Goal: Information Seeking & Learning: Learn about a topic

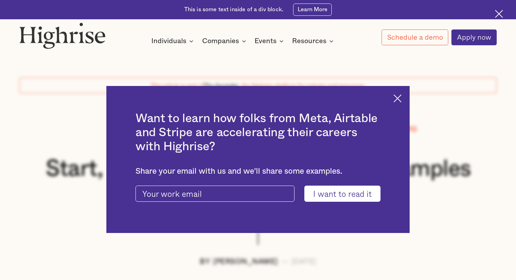
click at [401, 100] on img at bounding box center [398, 98] width 8 height 8
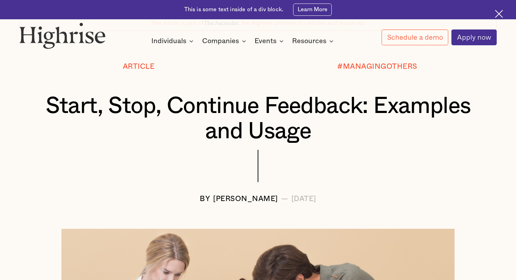
scroll to position [63, 0]
click at [133, 103] on h1 "Start, Stop, Continue Feedback: Examples and Usage" at bounding box center [258, 119] width 438 height 51
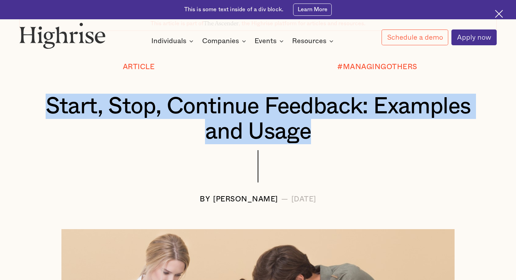
click at [133, 103] on h1 "Start, Stop, Continue Feedback: Examples and Usage" at bounding box center [258, 119] width 438 height 51
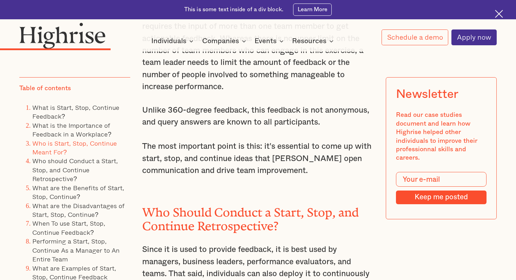
scroll to position [1809, 0]
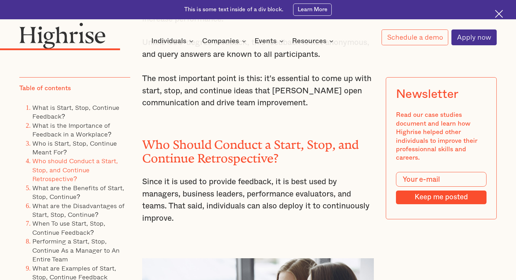
click at [211, 146] on h2 "Who Should Conduct a Start, Stop, and Continue Retrospective?" at bounding box center [258, 148] width 232 height 27
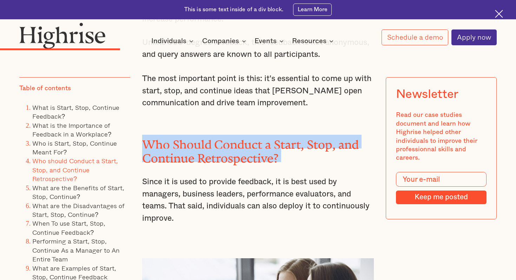
click at [211, 146] on h2 "Who Should Conduct a Start, Stop, and Continue Retrospective?" at bounding box center [258, 148] width 232 height 27
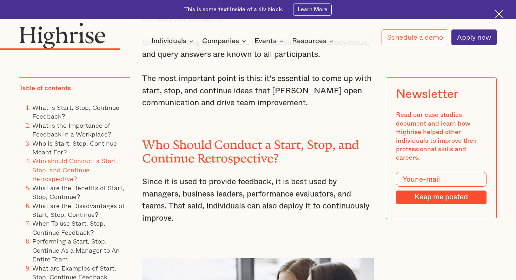
click at [218, 187] on p "Since it is used to provide feedback, it is best used by managers, business lea…" at bounding box center [258, 200] width 232 height 48
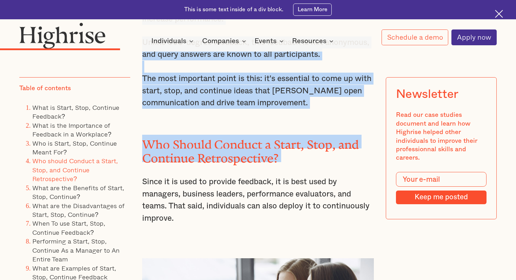
click at [218, 187] on p "Since it is used to provide feedback, it is best used by managers, business lea…" at bounding box center [258, 200] width 232 height 48
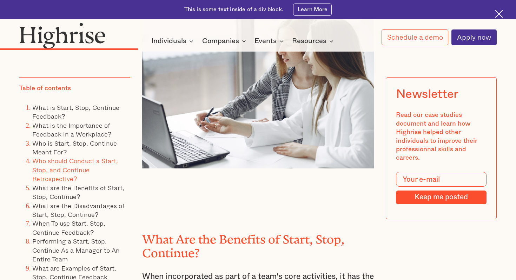
scroll to position [2142, 0]
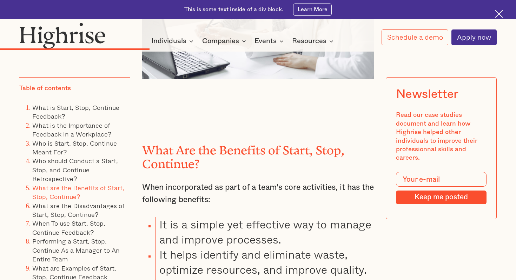
click at [190, 151] on h2 "What Are the Benefits of Start, Stop, Continue?" at bounding box center [258, 153] width 232 height 27
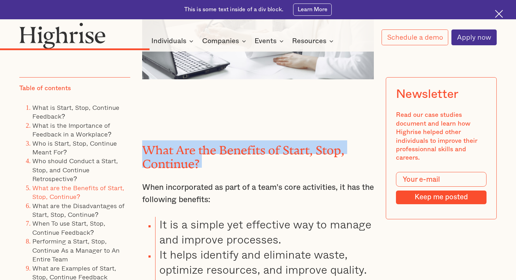
click at [190, 151] on h2 "What Are the Benefits of Start, Stop, Continue?" at bounding box center [258, 153] width 232 height 27
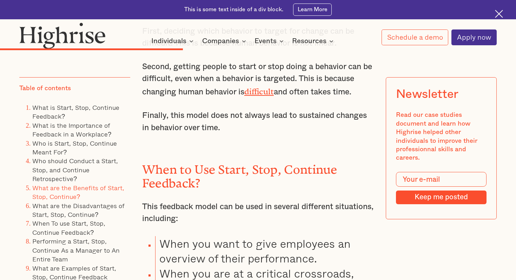
scroll to position [2826, 0]
